Goal: Task Accomplishment & Management: Manage account settings

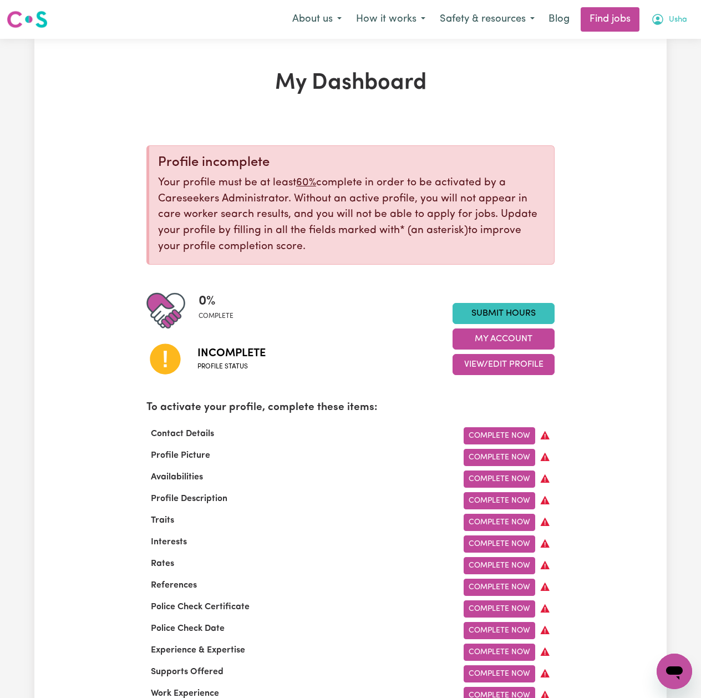
click at [657, 24] on icon "My Account" at bounding box center [657, 19] width 11 height 11
click at [644, 89] on link "Logout" at bounding box center [650, 84] width 88 height 21
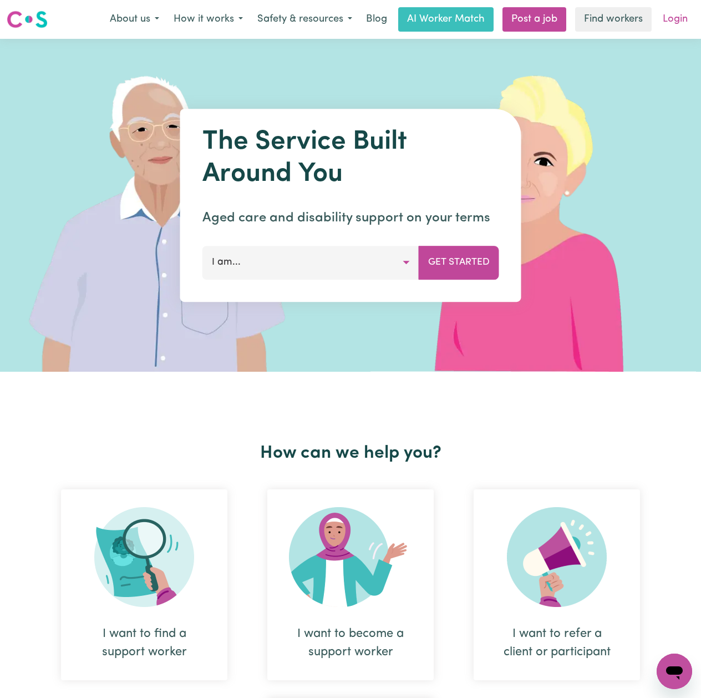
click at [656, 18] on link "Login" at bounding box center [675, 19] width 38 height 24
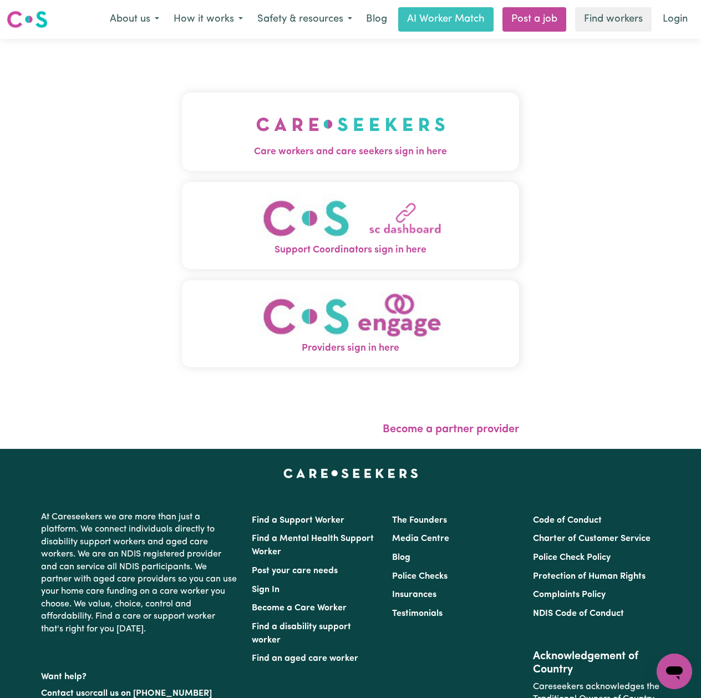
click at [218, 100] on button "Care workers and care seekers sign in here" at bounding box center [350, 132] width 337 height 78
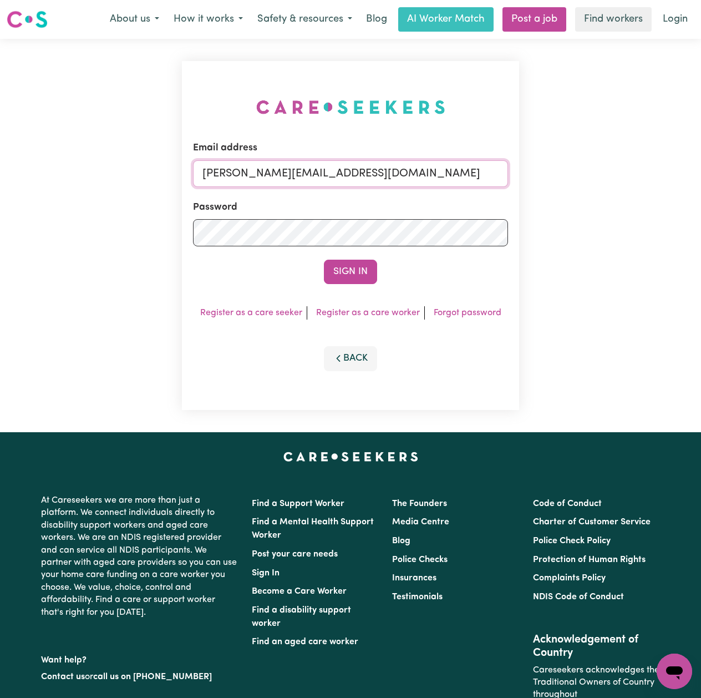
click at [282, 163] on input "[PERSON_NAME][EMAIL_ADDRESS][DOMAIN_NAME]" at bounding box center [350, 173] width 315 height 27
drag, startPoint x: 261, startPoint y: 169, endPoint x: 466, endPoint y: 180, distance: 206.0
click at [466, 180] on input "Superuser~[EMAIL_ADDRESS][DOMAIN_NAME]" at bounding box center [350, 173] width 315 height 27
type input "Superuser~[EMAIL_ADDRESS][DOMAIN_NAME]"
click at [364, 263] on button "Sign In" at bounding box center [350, 272] width 53 height 24
